Goal: Transaction & Acquisition: Subscribe to service/newsletter

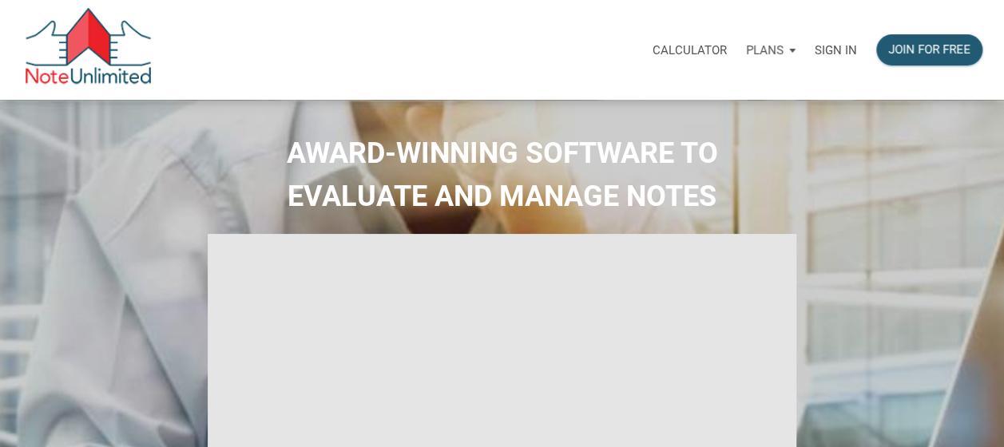
select select
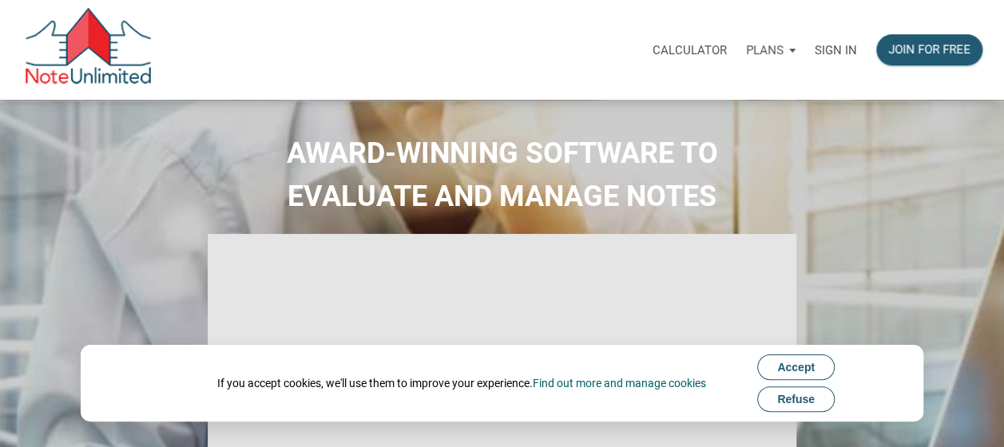
type input "Introduction to new features"
select select
click at [914, 51] on div "Join for free" at bounding box center [929, 50] width 82 height 18
type input "Introduction to new features"
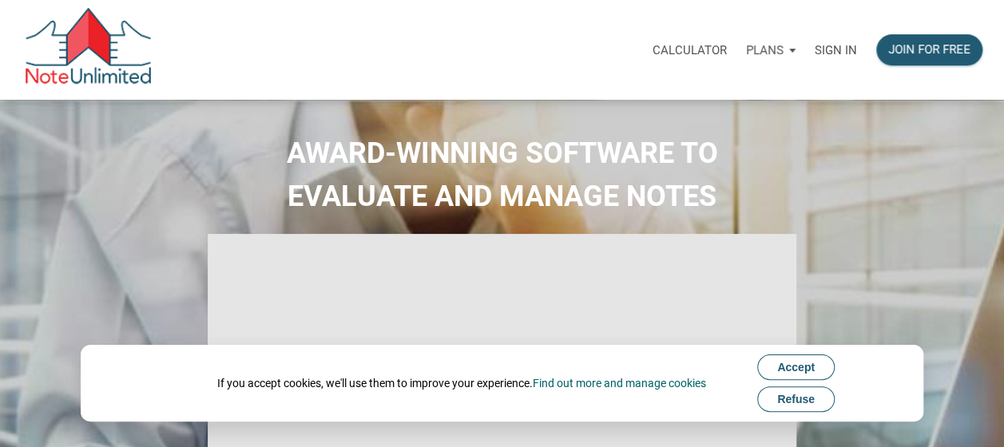
type input "Introduction to new features"
select select
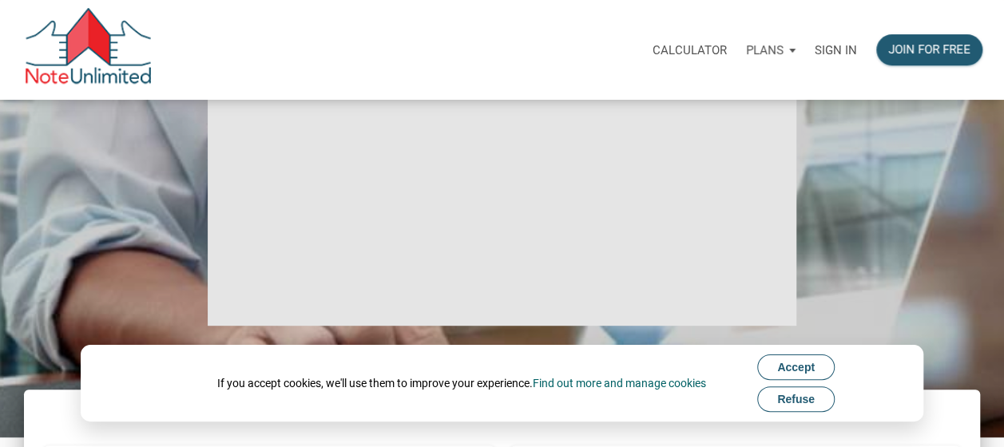
scroll to position [292, 0]
